Goal: Information Seeking & Learning: Find contact information

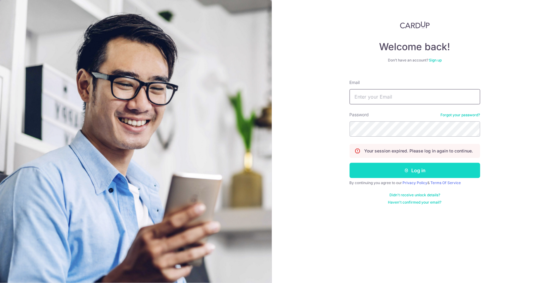
type input "[EMAIL_ADDRESS][DOMAIN_NAME]"
click at [384, 173] on button "Log in" at bounding box center [415, 170] width 131 height 15
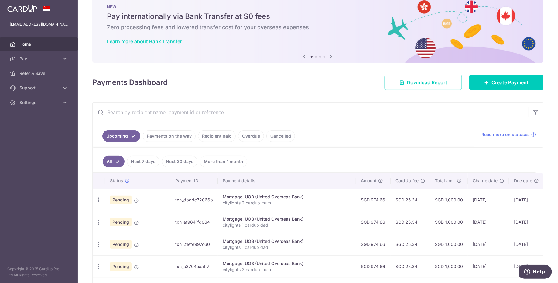
scroll to position [110, 0]
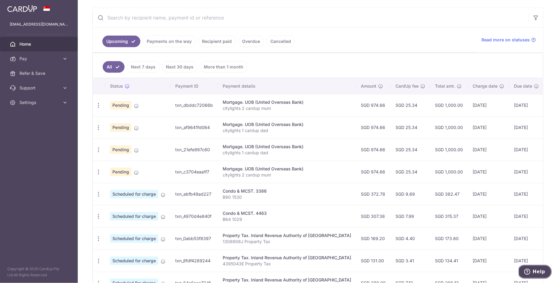
click at [535, 272] on span "Help" at bounding box center [539, 270] width 12 height 5
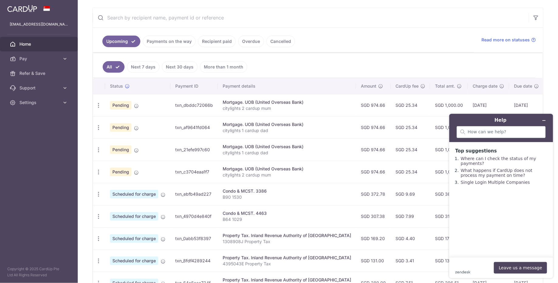
click at [499, 134] on div at bounding box center [501, 132] width 89 height 12
click at [505, 134] on div at bounding box center [501, 132] width 89 height 12
click at [59, 91] on link "Support" at bounding box center [39, 88] width 78 height 15
click at [45, 116] on span "Contact Us" at bounding box center [39, 117] width 40 height 6
